Goal: Check status: Check status

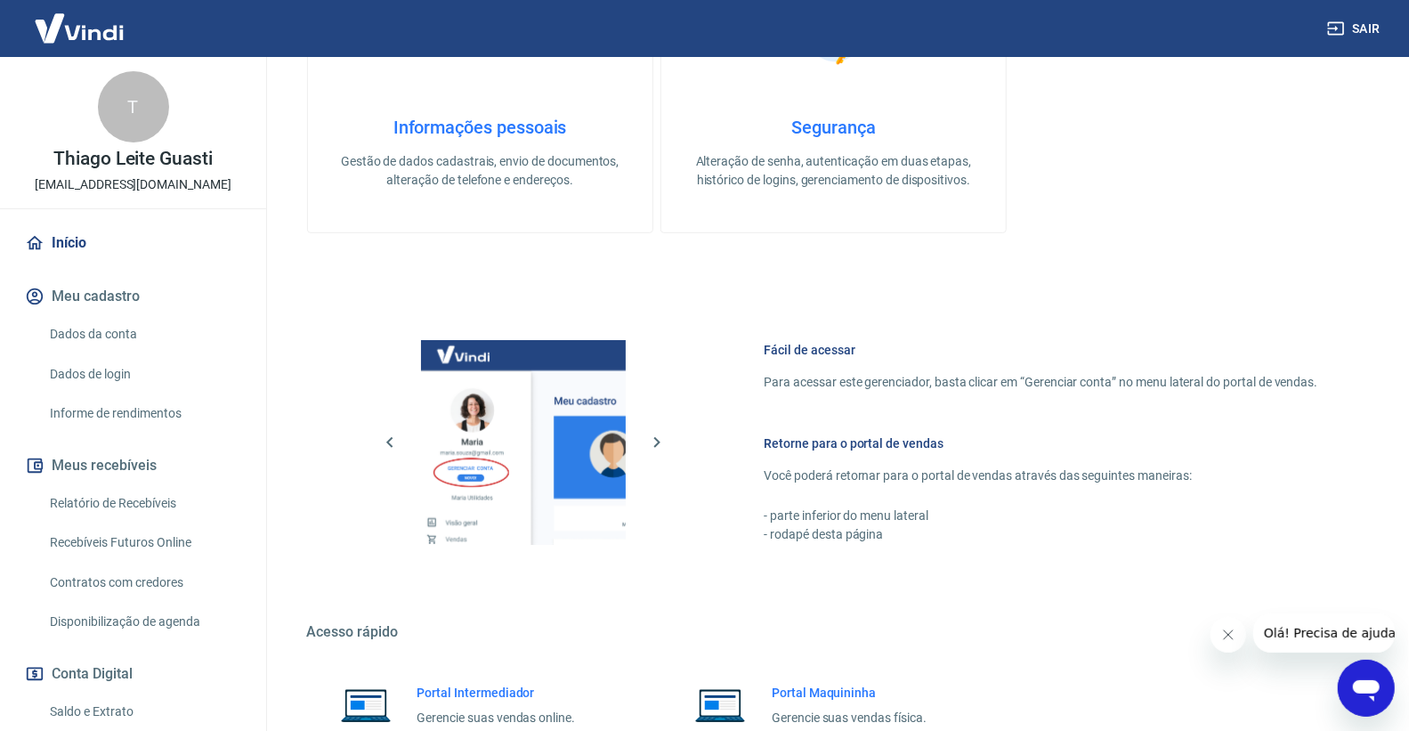
scroll to position [656, 0]
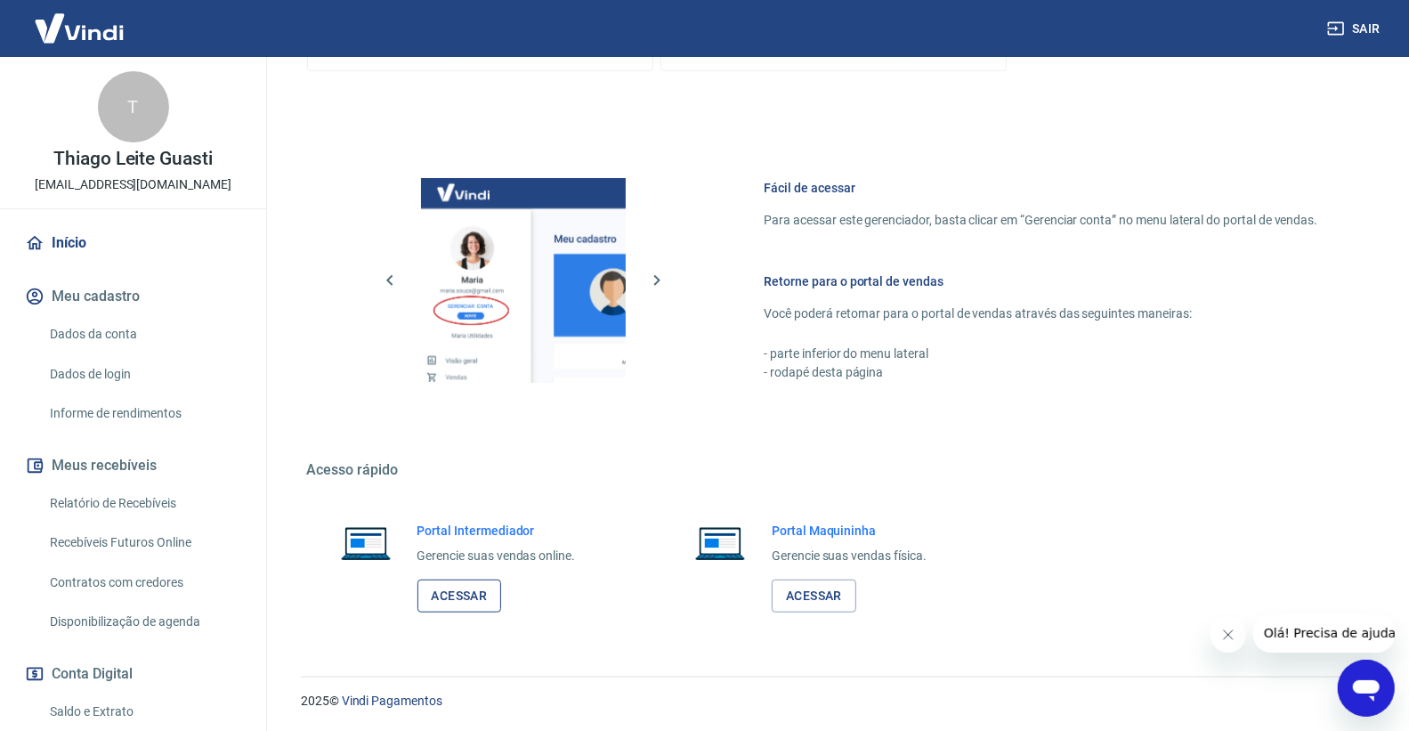
click at [484, 592] on link "Acessar" at bounding box center [459, 595] width 85 height 33
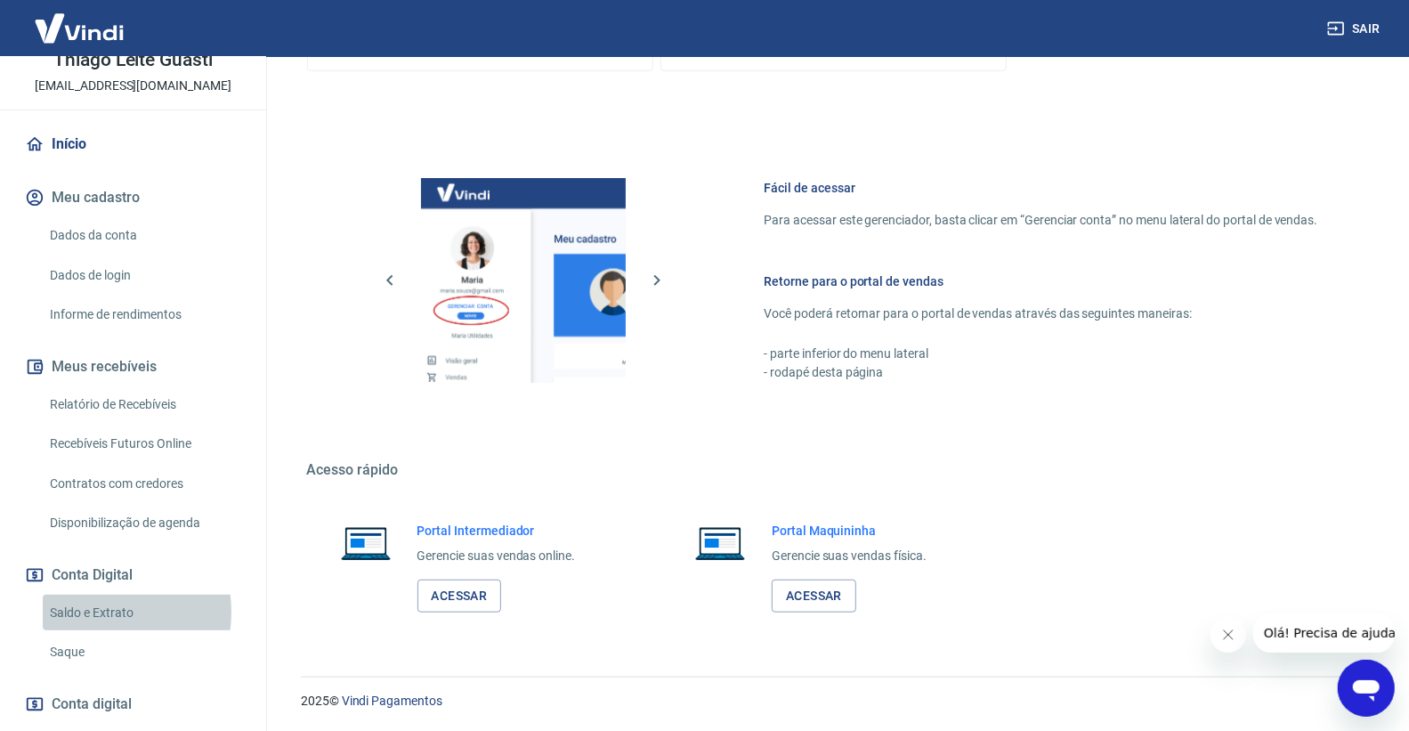
click at [89, 611] on link "Saldo e Extrato" at bounding box center [144, 613] width 202 height 36
